Goal: Task Accomplishment & Management: Complete application form

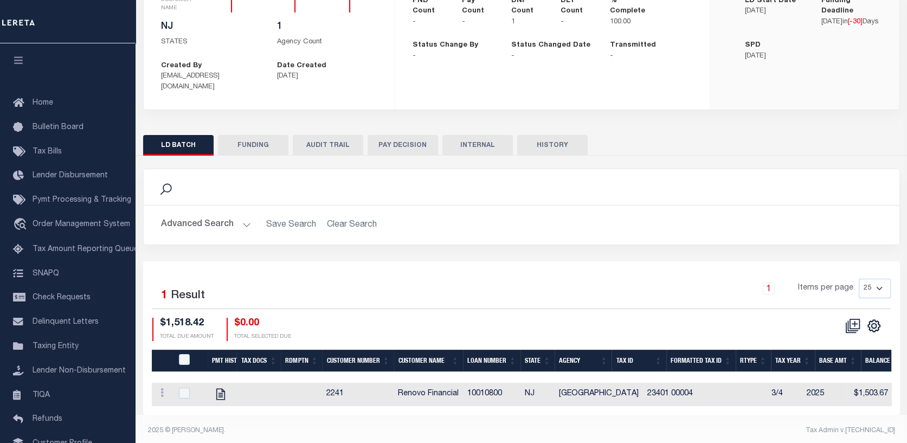
scroll to position [0, 77]
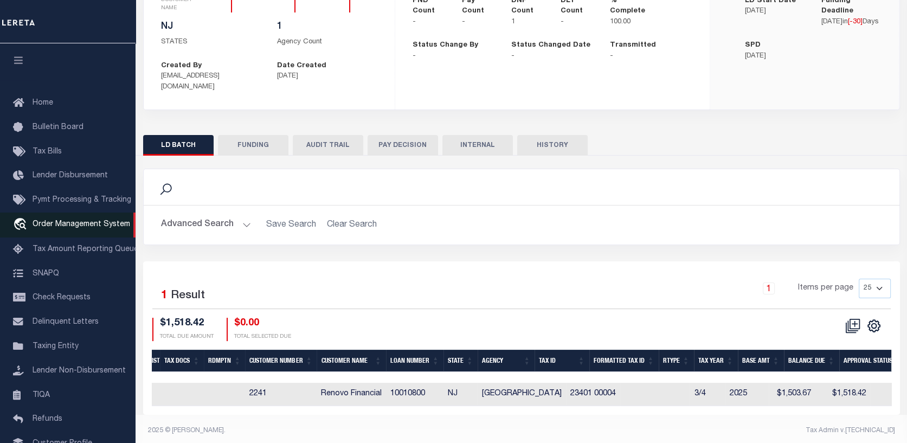
click at [49, 226] on span "Order Management System" at bounding box center [82, 225] width 98 height 8
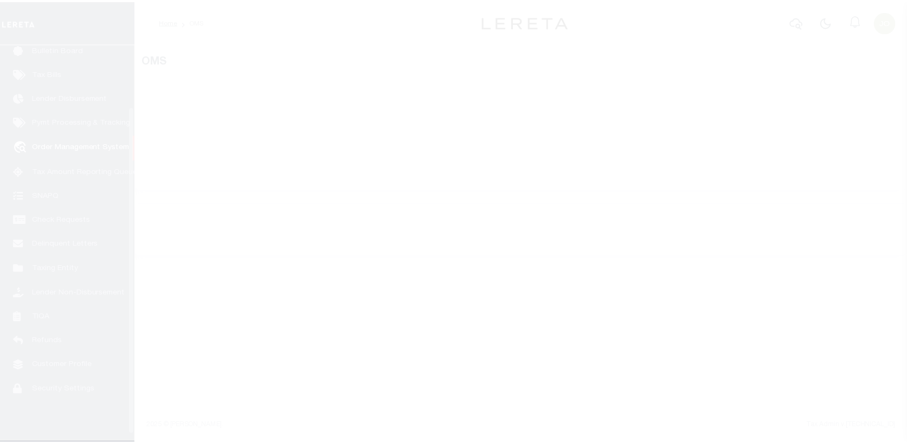
scroll to position [79, 0]
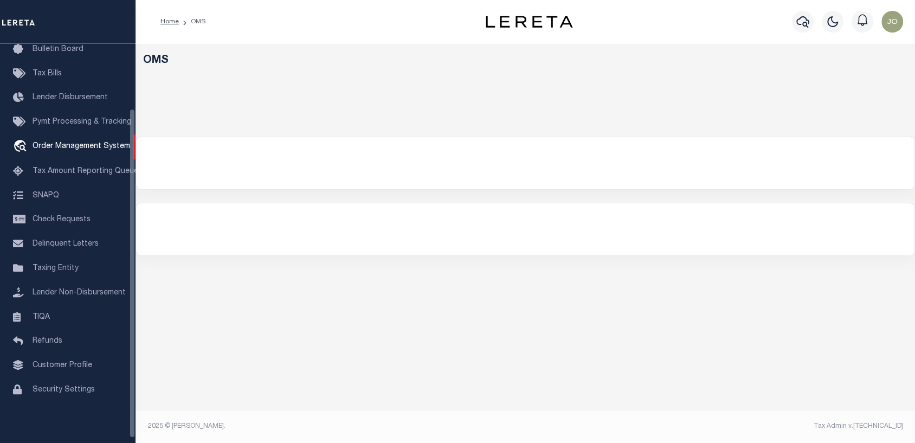
select select "200"
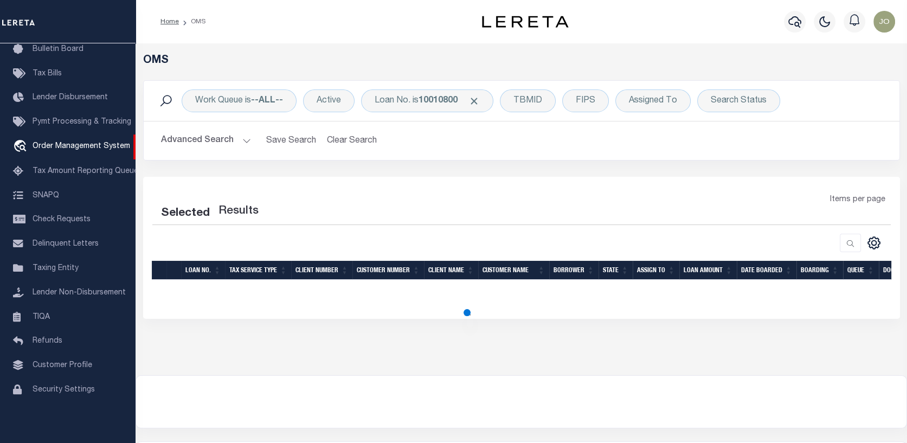
select select "200"
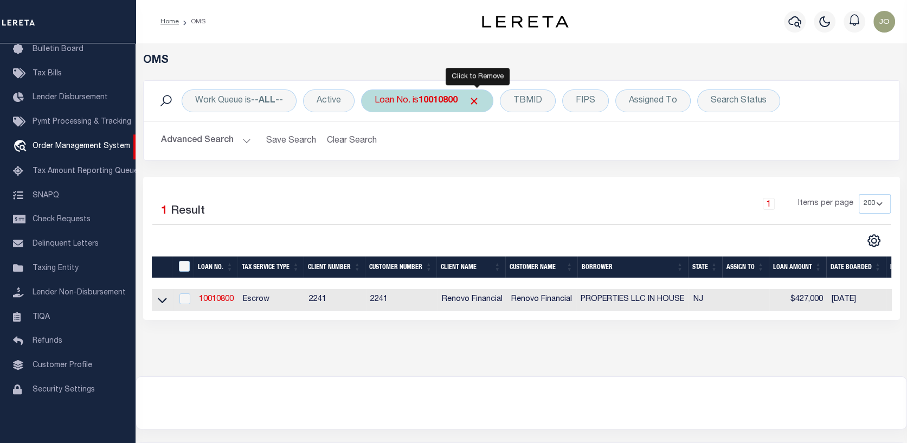
click at [476, 102] on span "Click to Remove" at bounding box center [474, 100] width 11 height 11
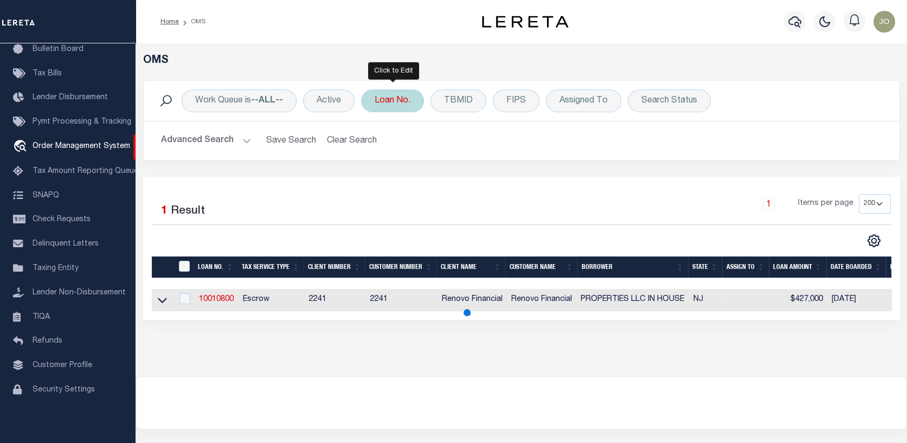
click at [406, 102] on div "Loan No." at bounding box center [392, 100] width 63 height 23
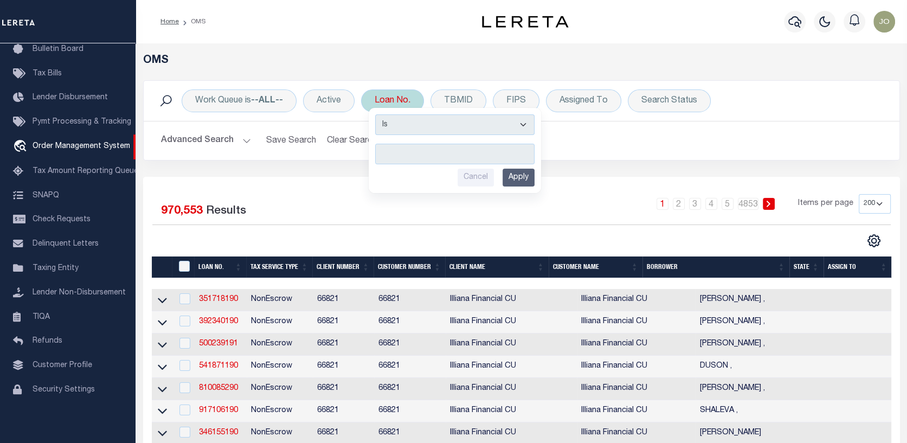
click at [391, 148] on input "text" at bounding box center [454, 154] width 159 height 21
type input "115817"
click at [523, 173] on input "Apply" at bounding box center [519, 178] width 32 height 18
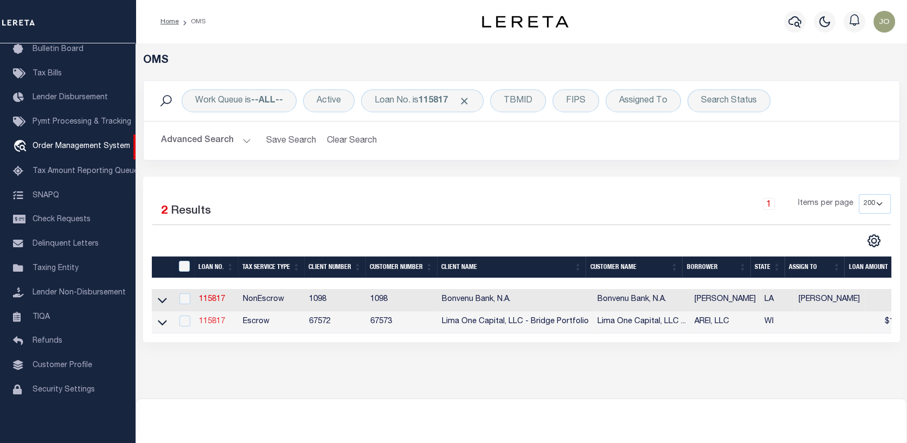
click at [212, 322] on link "115817" at bounding box center [212, 322] width 26 height 8
type input "115817"
type input "AREI, LLC"
select select
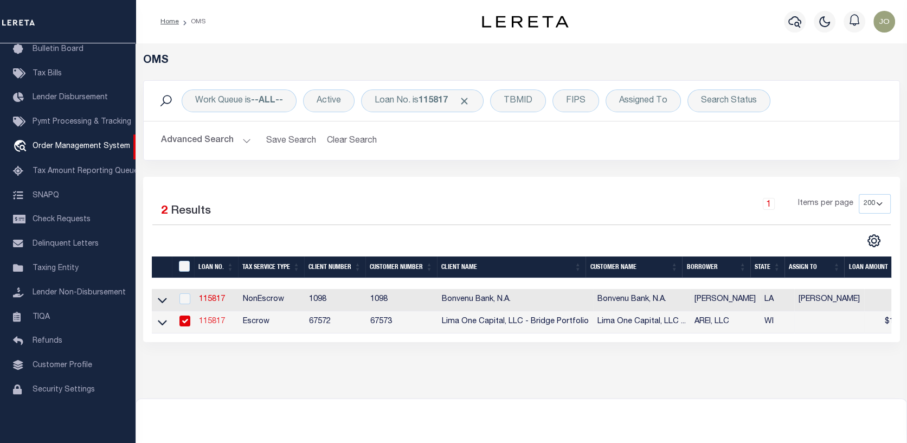
select select
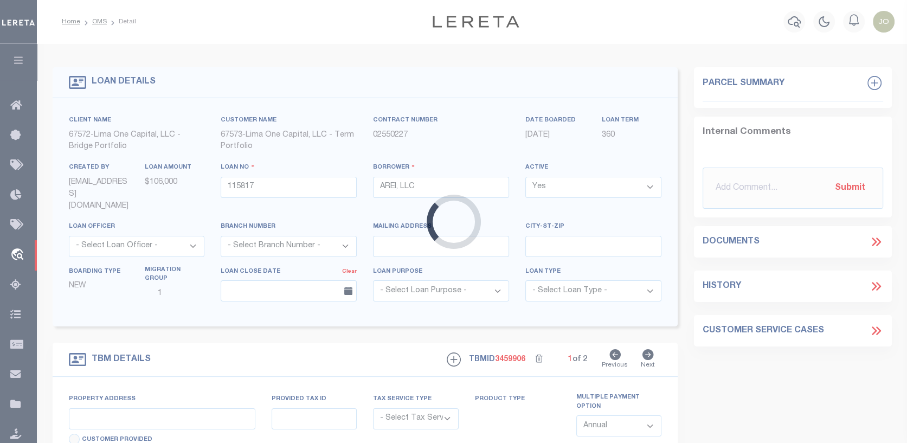
type input "4353 N 16TH STREET"
radio input "true"
select select "Escrow"
select select
type input "MILWAUKEE WI 53209"
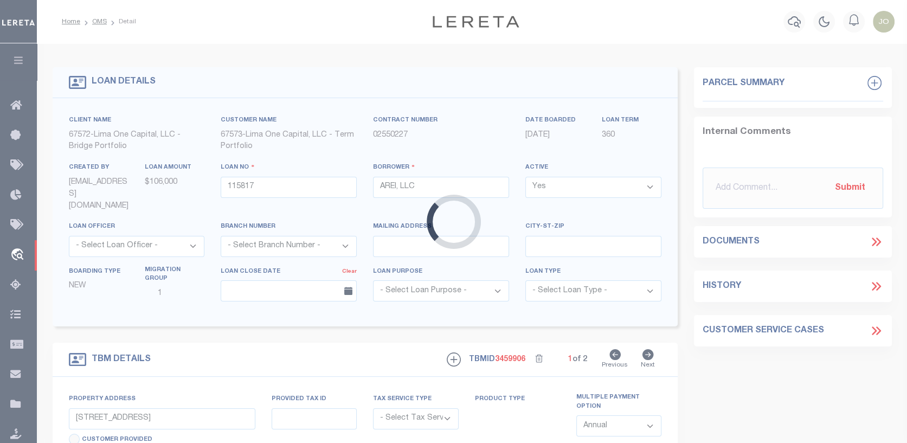
type input "115817-1"
type input "WI"
type textarea "COLLECTOR: ENTITY: PARCEL: 2449954000"
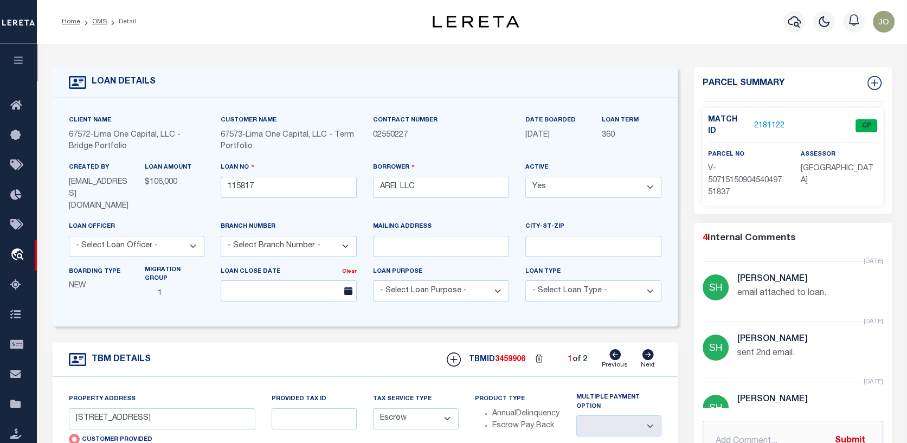
click at [647, 349] on icon at bounding box center [648, 354] width 11 height 11
type input "5700 WEST WAHNER AVENUE, UNIT"
radio input "false"
select select
type input "BROWN DEER WI 53223"
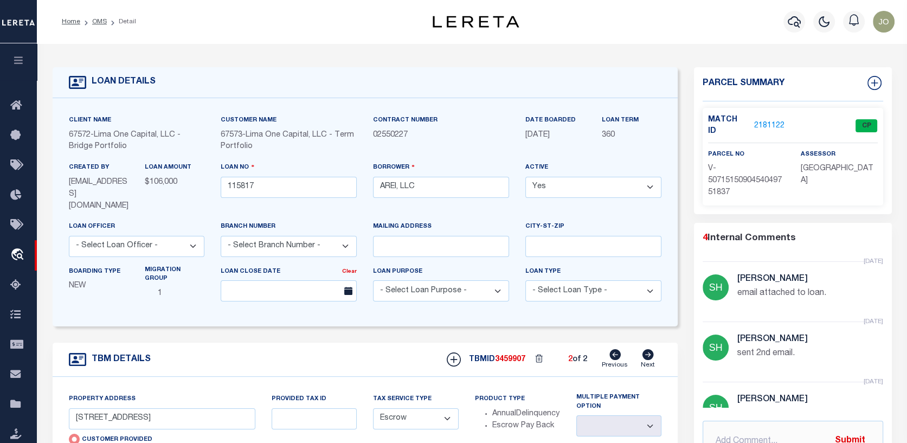
type input "115817-2"
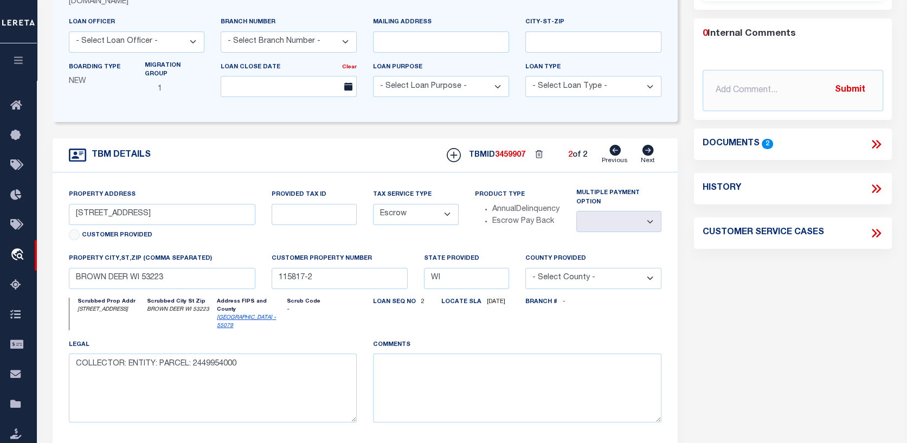
scroll to position [193, 0]
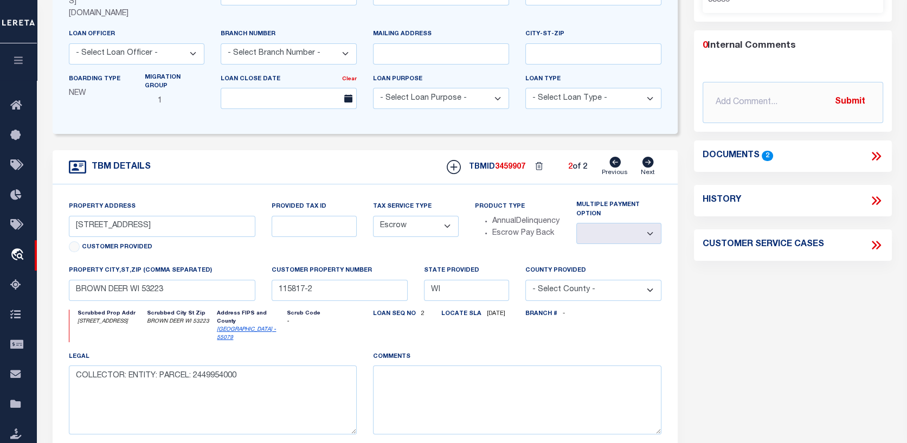
click at [874, 152] on icon at bounding box center [874, 156] width 5 height 9
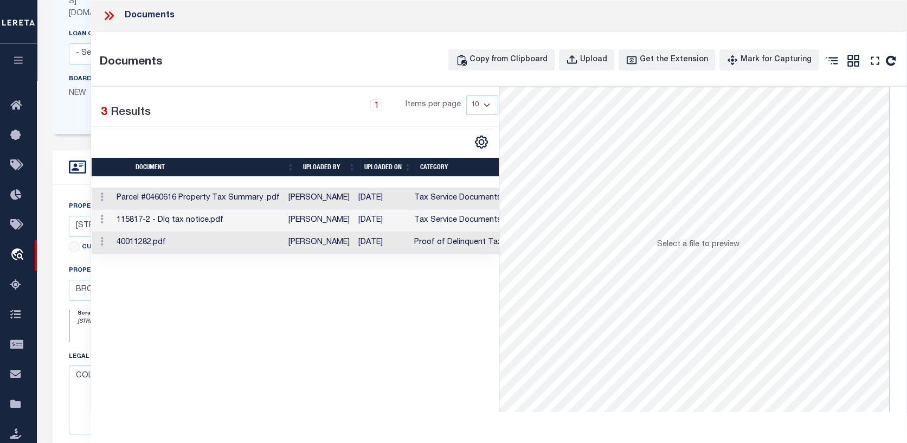
click at [225, 192] on td "Parcel #0460616 Property Tax Summary .pdf" at bounding box center [198, 199] width 172 height 22
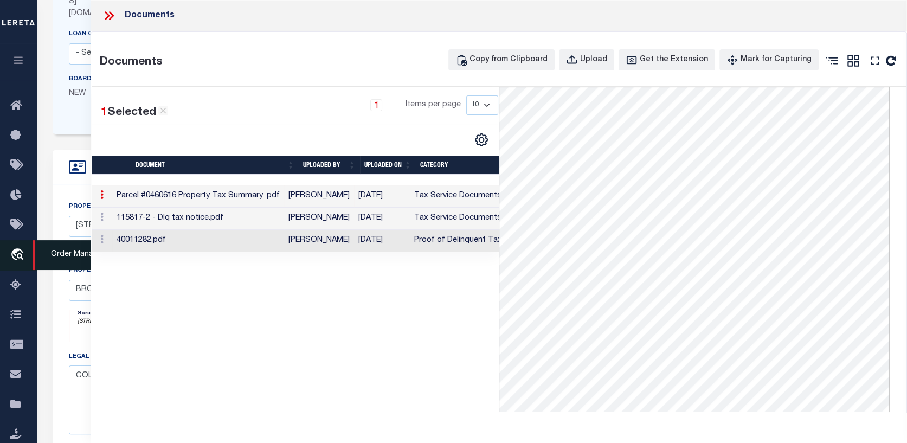
click at [19, 251] on icon "travel_explore" at bounding box center [18, 255] width 17 height 14
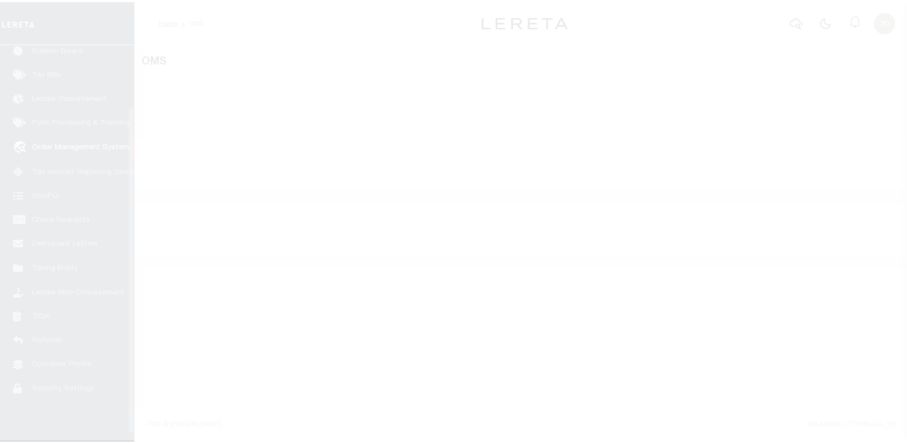
scroll to position [79, 0]
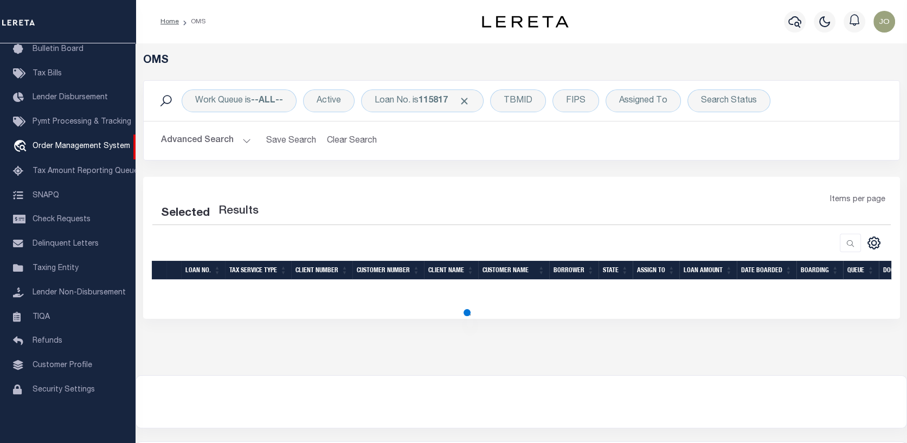
select select "200"
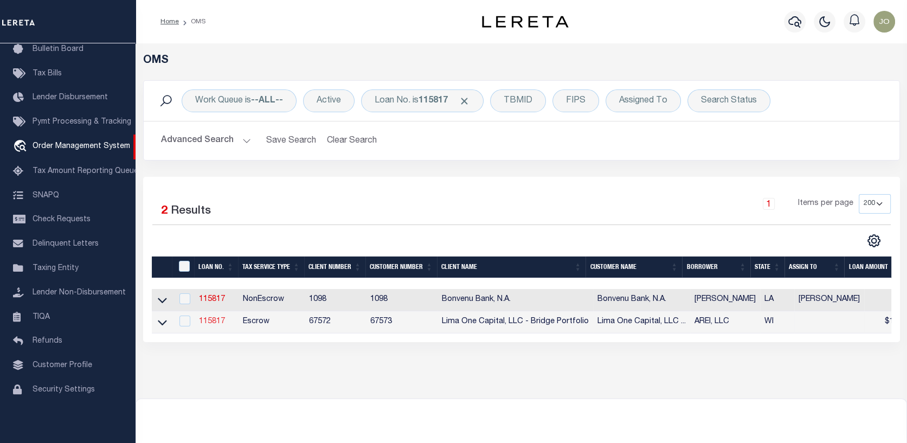
click at [208, 320] on link "115817" at bounding box center [212, 322] width 26 height 8
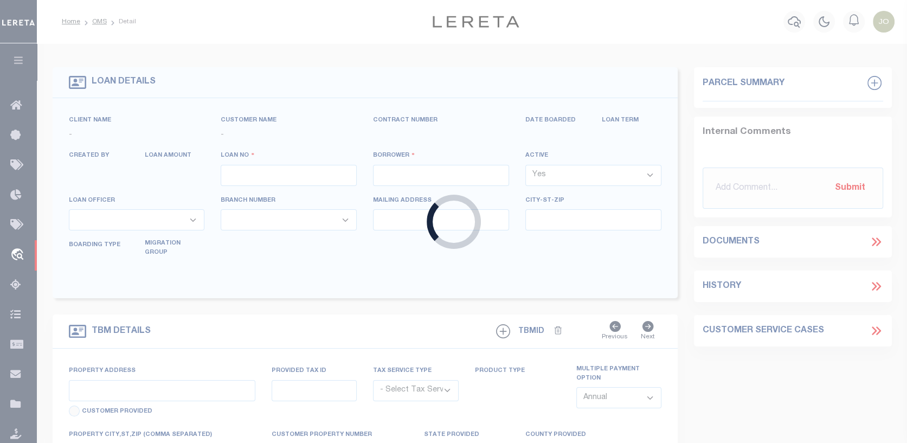
type input "115817"
type input "AREI, LLC"
select select
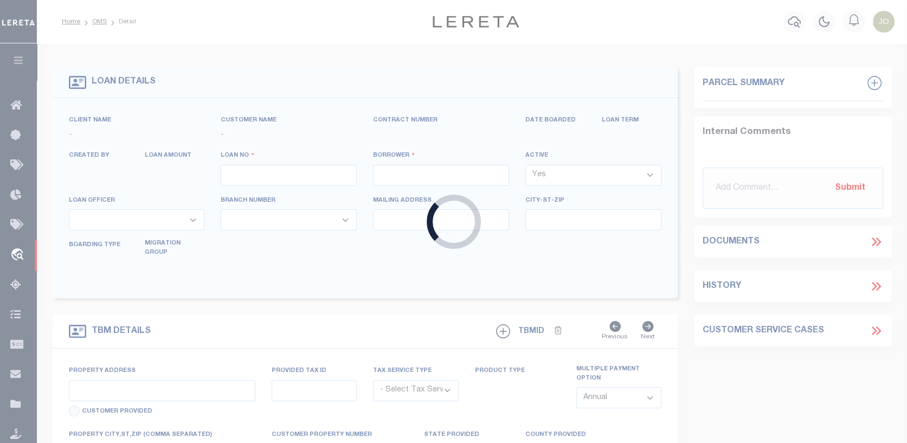
select select
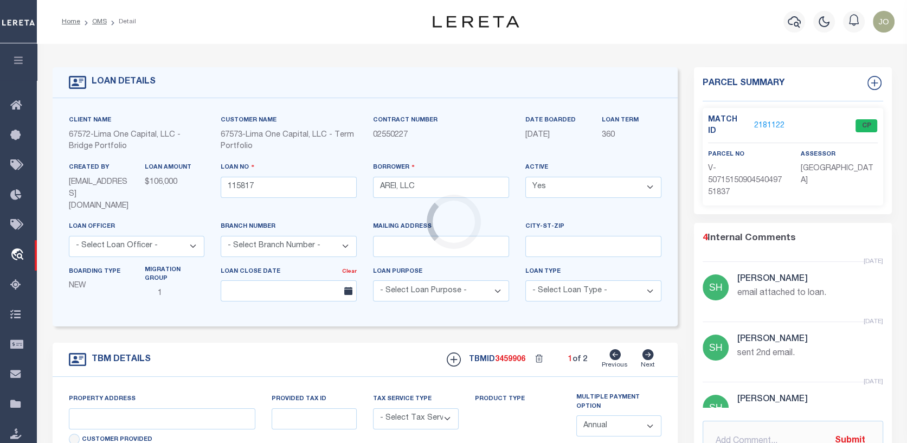
type input "4353 N 16TH STREET"
radio input "true"
select select "Escrow"
select select
type input "MILWAUKEE WI 53209"
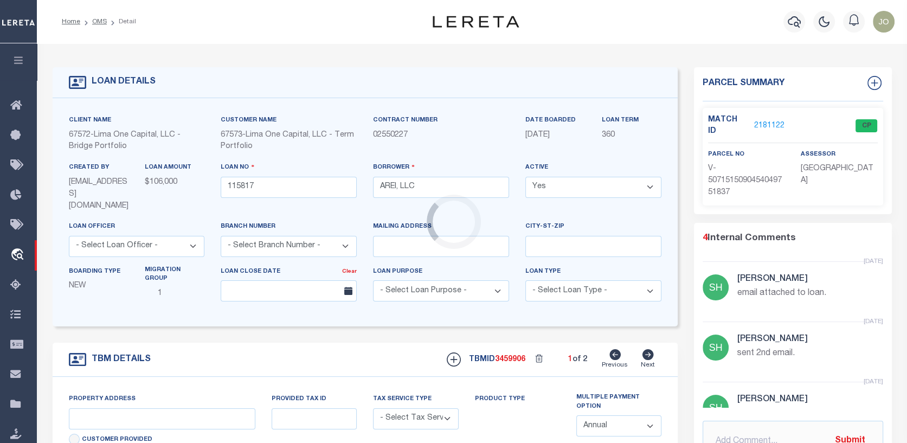
type input "115817-1"
type input "WI"
type textarea "COLLECTOR: ENTITY: PARCEL: 2449954000"
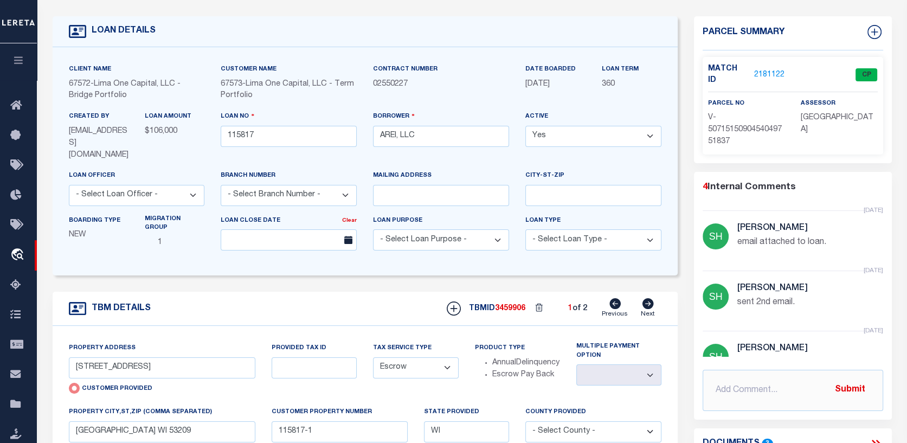
scroll to position [54, 0]
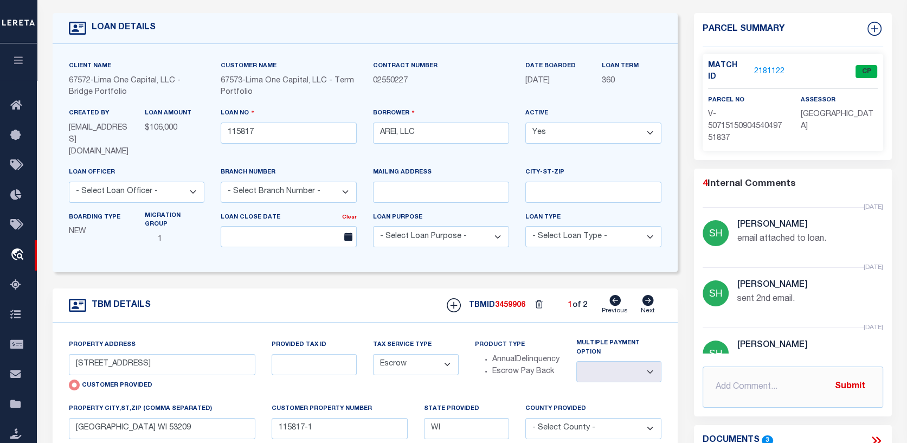
click at [652, 295] on icon at bounding box center [648, 300] width 12 height 11
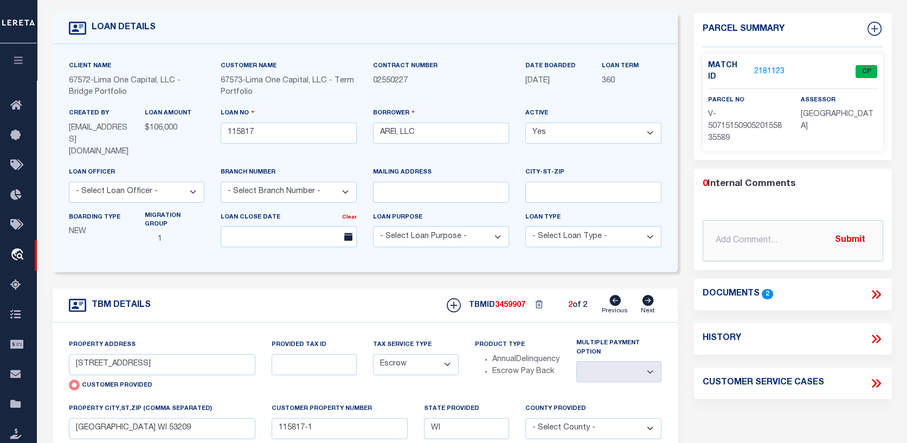
type input "5700 WEST WAHNER AVENUE, UNIT"
radio input "false"
select select
type input "BROWN DEER WI 53223"
type input "115817-2"
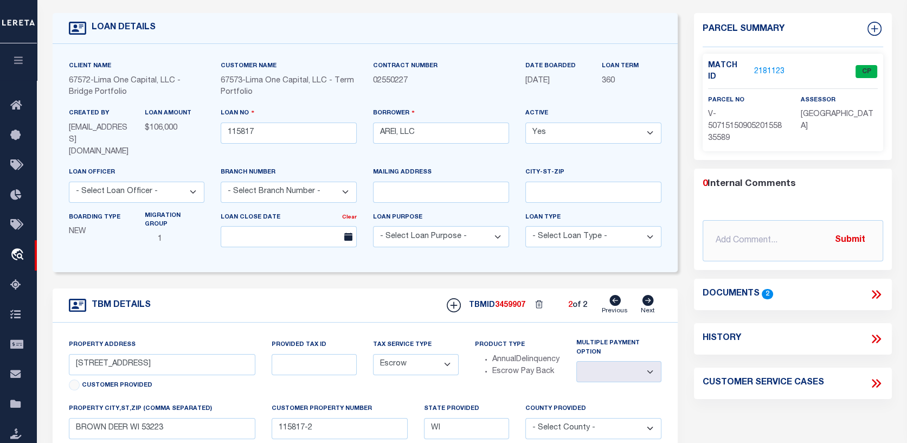
click at [875, 287] on icon at bounding box center [876, 294] width 14 height 14
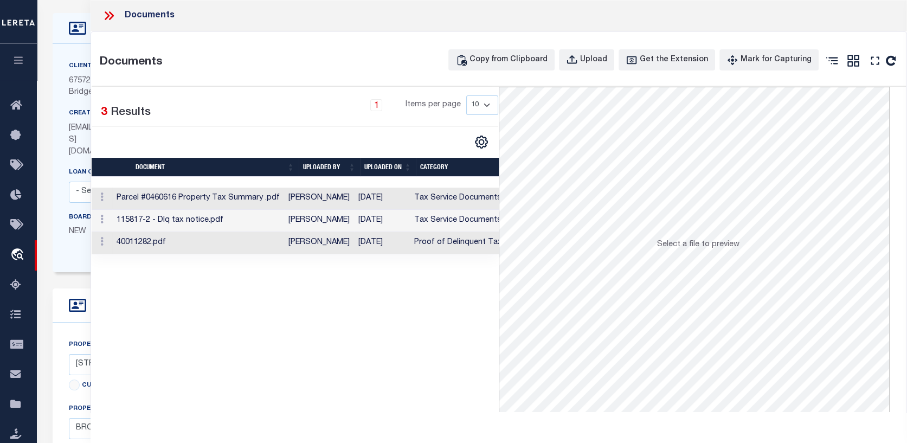
click at [158, 245] on td "40011282.pdf" at bounding box center [198, 243] width 172 height 22
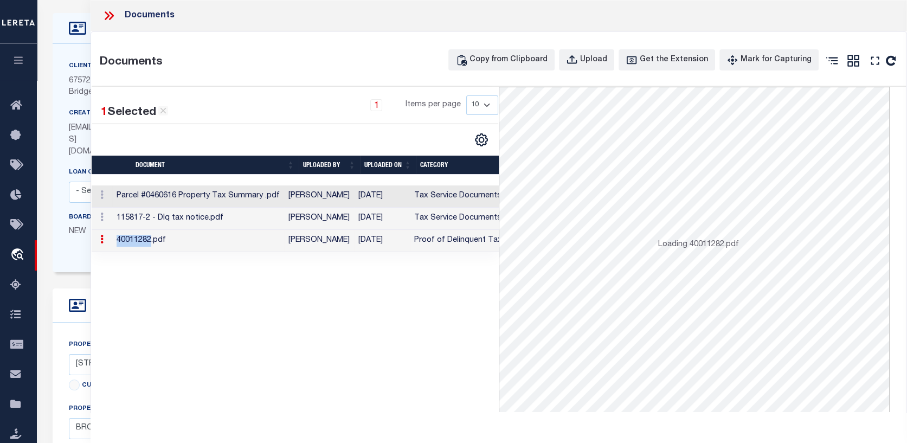
click at [158, 245] on td "40011282.pdf" at bounding box center [198, 241] width 172 height 22
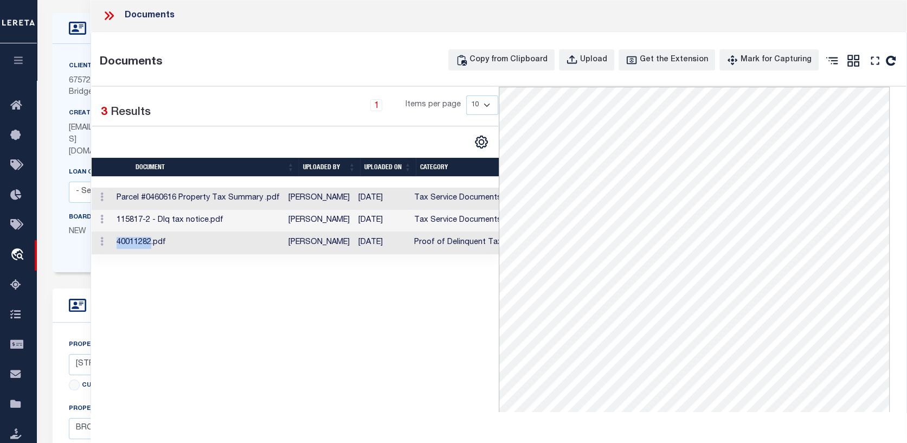
click at [197, 226] on td "115817-2 - Dlq tax notice.pdf" at bounding box center [198, 221] width 172 height 22
click at [20, 251] on icon "travel_explore" at bounding box center [18, 255] width 17 height 14
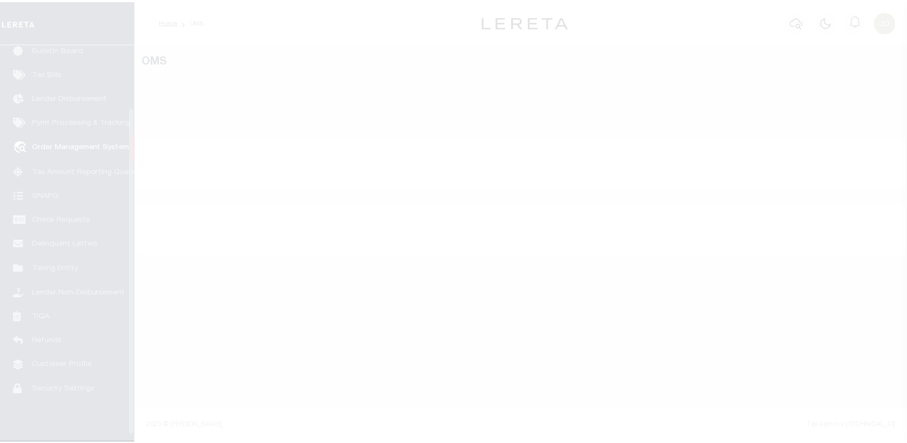
scroll to position [79, 0]
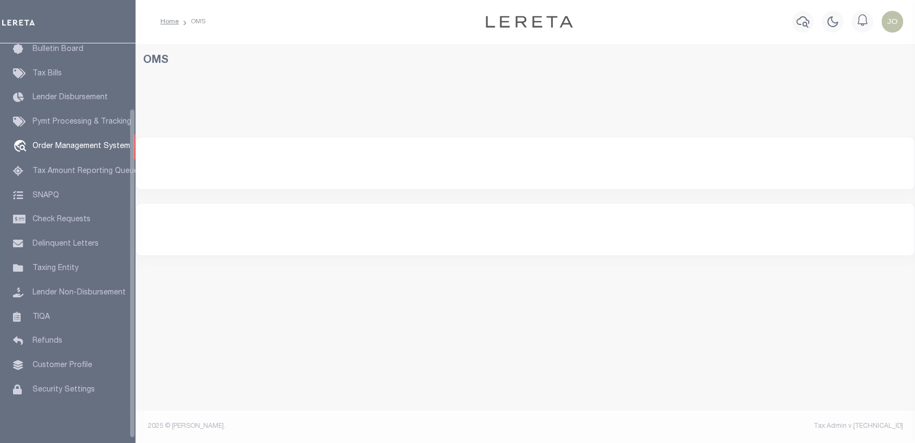
select select "200"
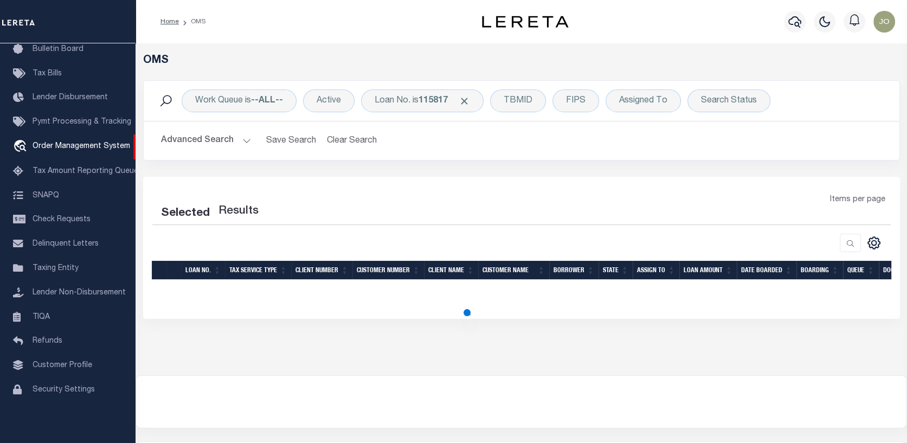
select select "200"
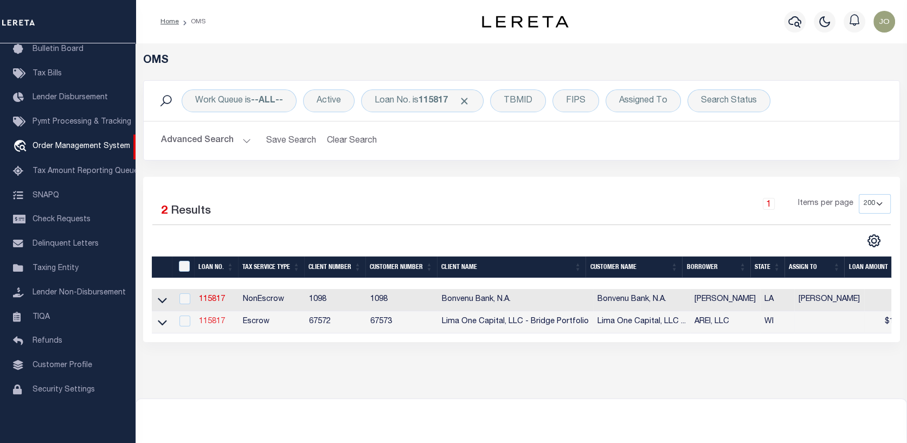
click at [215, 320] on link "115817" at bounding box center [212, 322] width 26 height 8
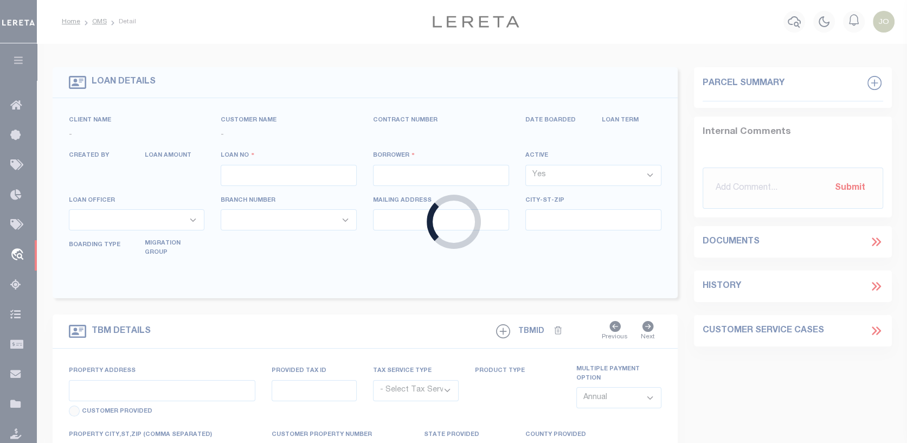
type input "115817"
type input "AREI, LLC"
select select
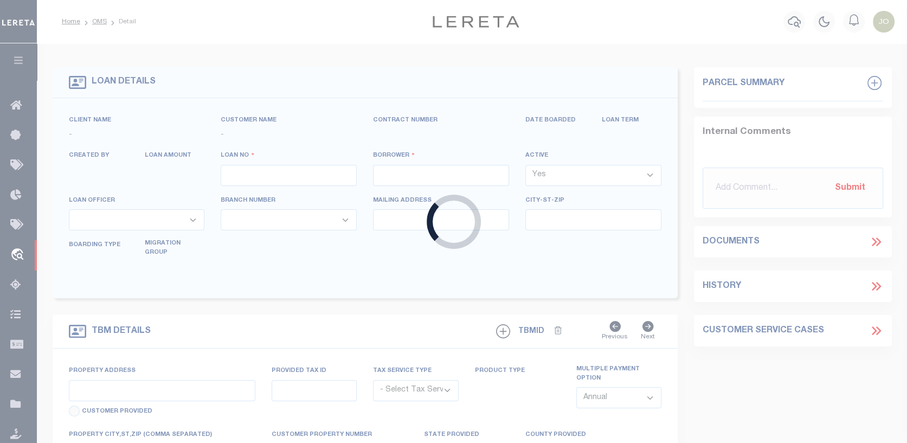
select select
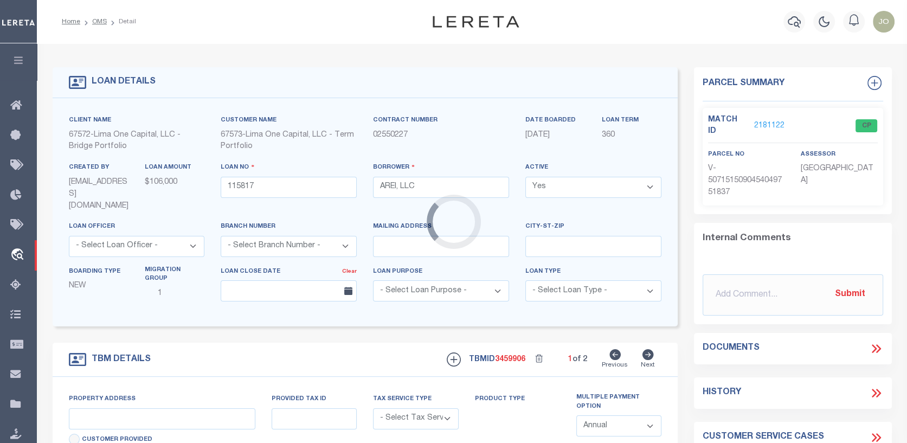
type input "4353 N 16TH STREET"
radio input "true"
select select "Escrow"
select select
type input "MILWAUKEE WI 53209"
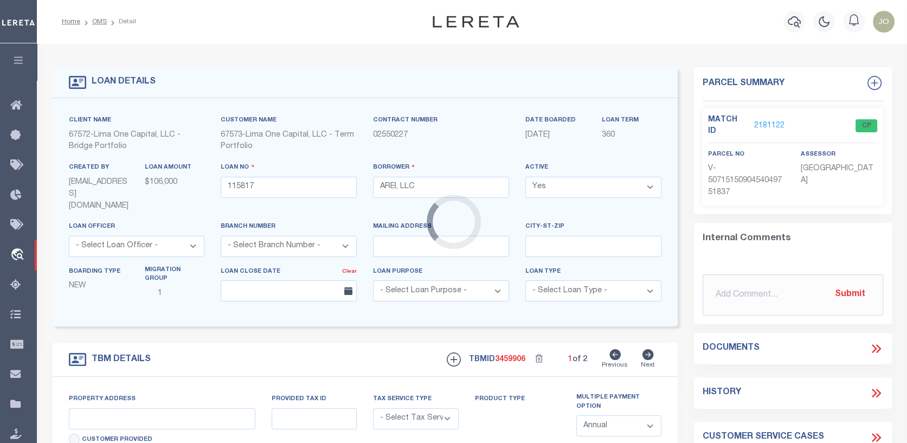
type input "115817-1"
type input "WI"
type textarea "COLLECTOR: ENTITY: PARCEL: 2449954000"
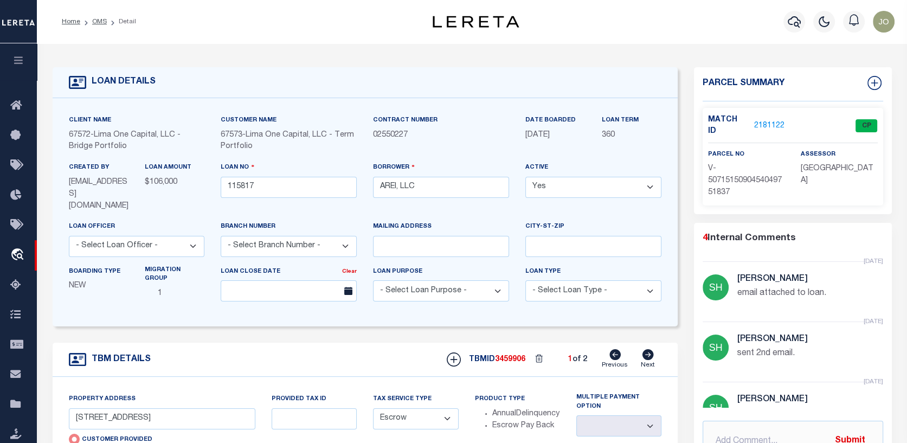
click at [649, 349] on icon at bounding box center [648, 354] width 12 height 11
type input "5700 WEST WAHNER AVENUE, UNIT"
radio input "false"
select select
type input "BROWN DEER WI 53223"
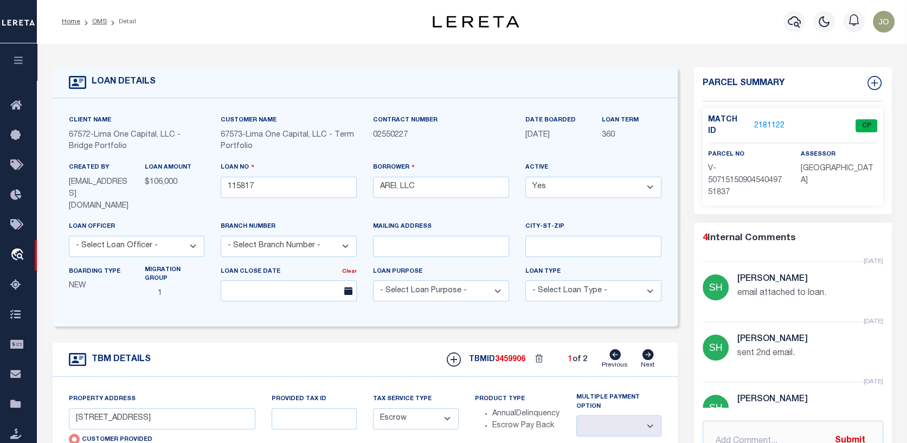
type input "115817-2"
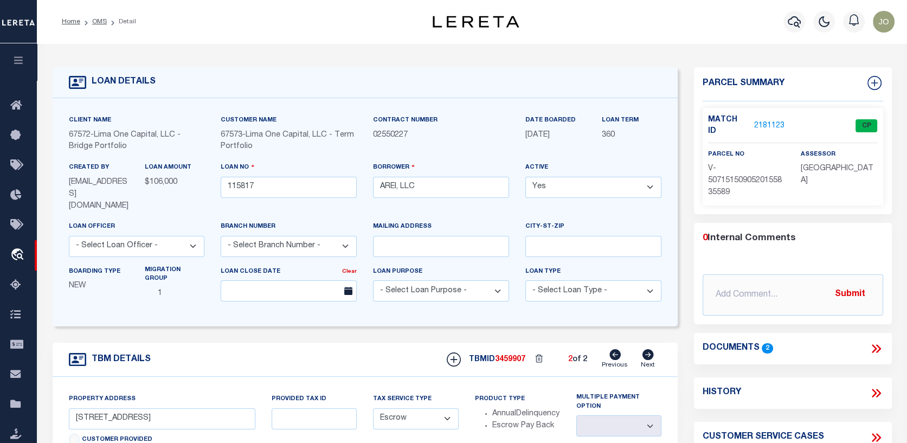
click at [780, 120] on link "2181123" at bounding box center [769, 125] width 30 height 11
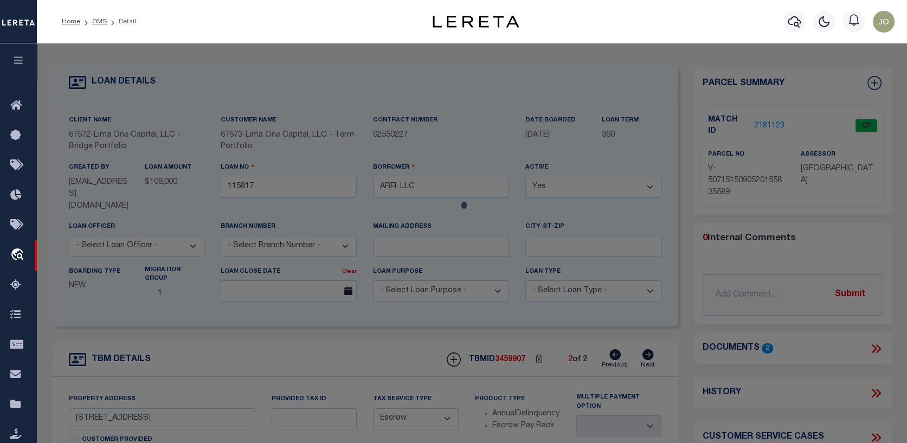
checkbox input "false"
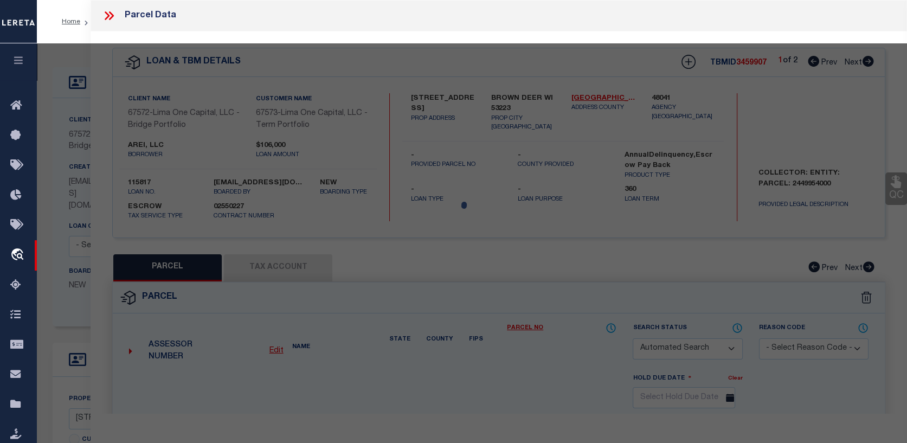
select select "CP"
select select "AGW"
select select
type input "5700 WEST WAHNER AVENUE, UNIT"
checkbox input "false"
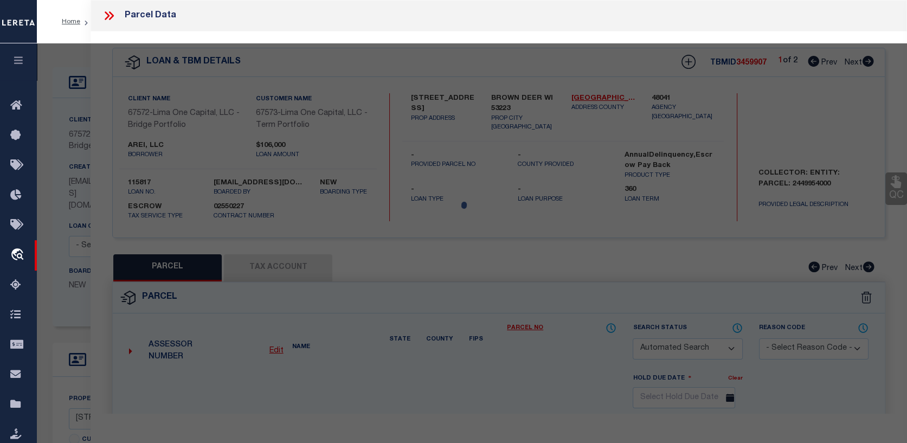
type input "BROWN DEER WI 53223"
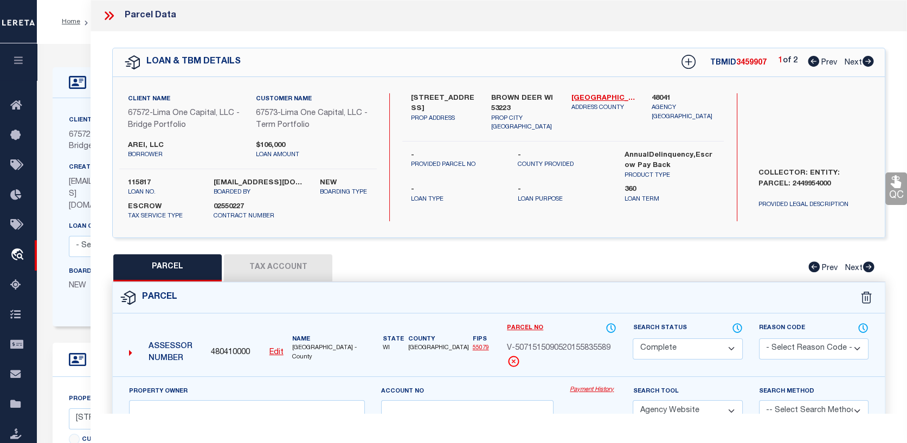
click at [298, 261] on button "Tax Account" at bounding box center [278, 267] width 108 height 27
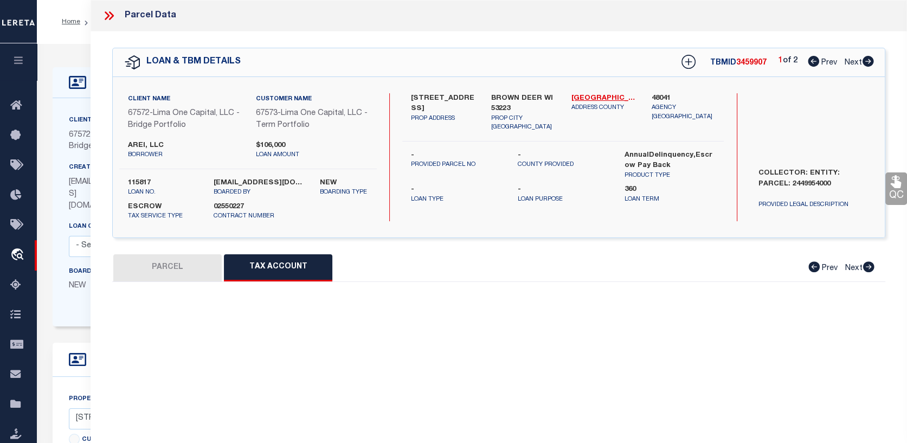
select select "100"
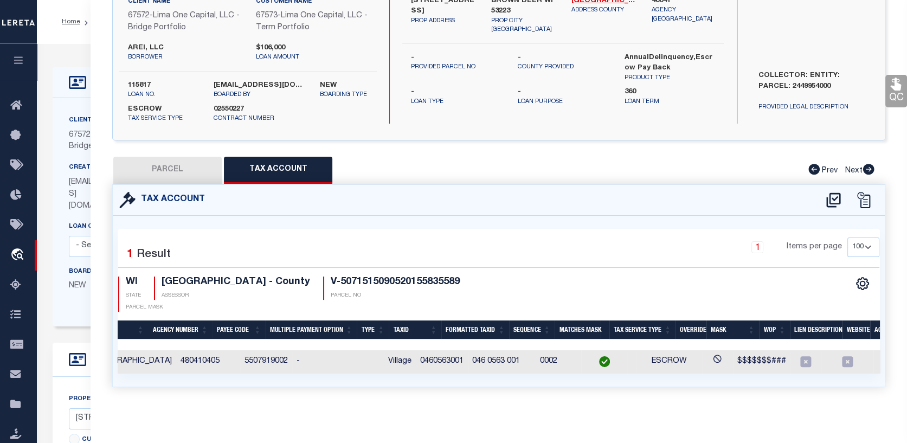
scroll to position [0, 117]
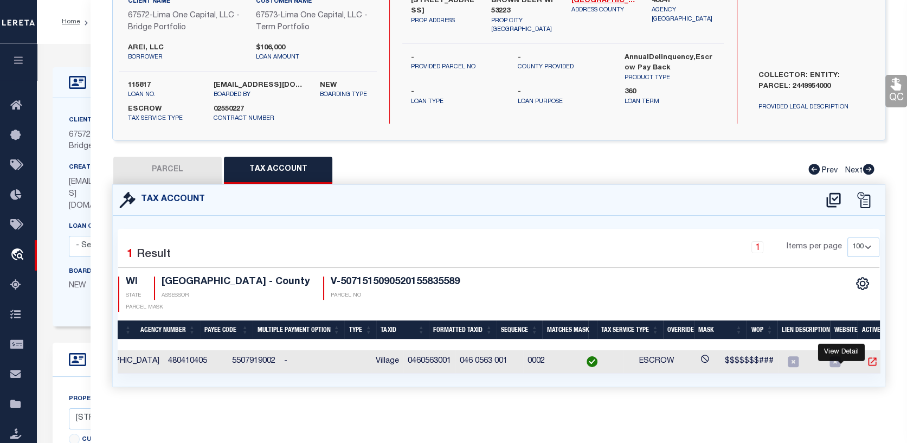
click at [867, 356] on icon "" at bounding box center [872, 361] width 11 height 11
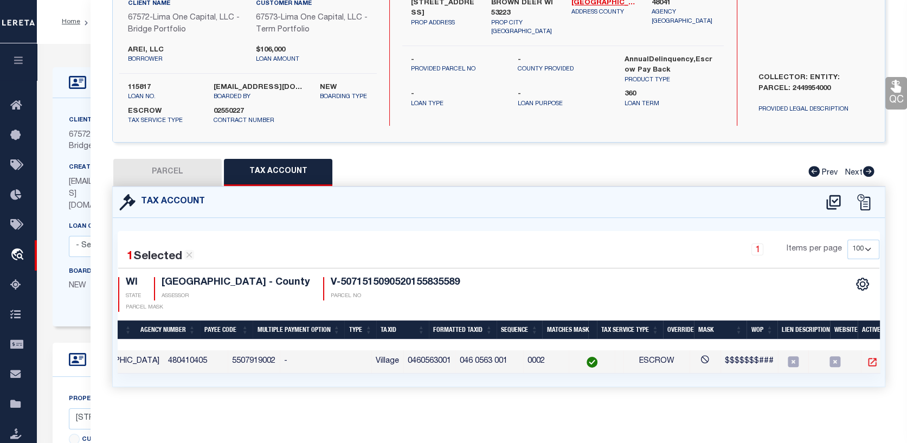
scroll to position [101, 0]
click at [841, 361] on div at bounding box center [841, 362] width 7 height 3
